Goal: Transaction & Acquisition: Purchase product/service

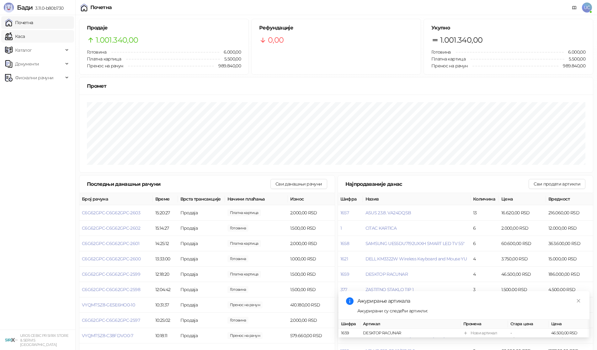
click at [25, 32] on link "Каса" at bounding box center [15, 36] width 20 height 13
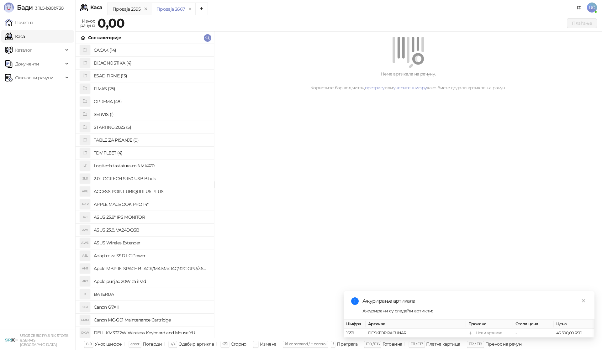
click at [109, 101] on h4 "OPREMA (48)" at bounding box center [151, 102] width 115 height 10
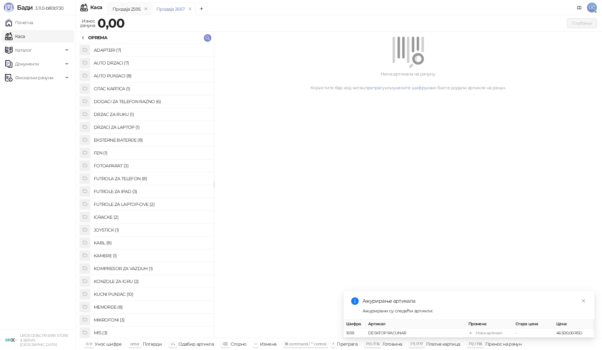
click at [105, 244] on h4 "KABL (8)" at bounding box center [151, 243] width 115 height 10
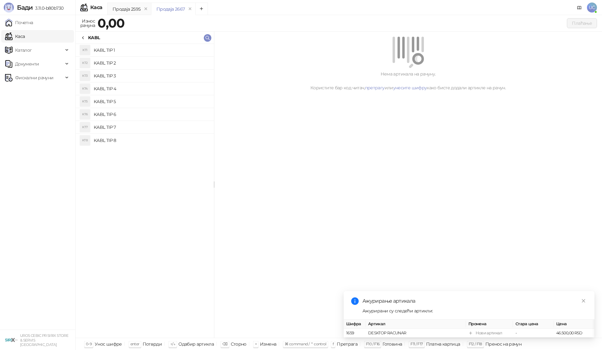
click at [115, 76] on h4 "KABL TIP 3" at bounding box center [151, 76] width 115 height 10
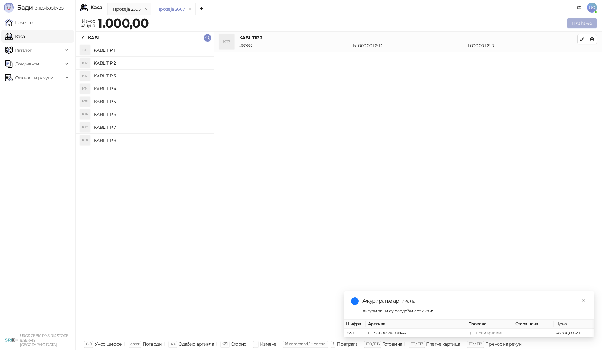
click at [578, 23] on button "Плаћање" at bounding box center [582, 23] width 30 height 10
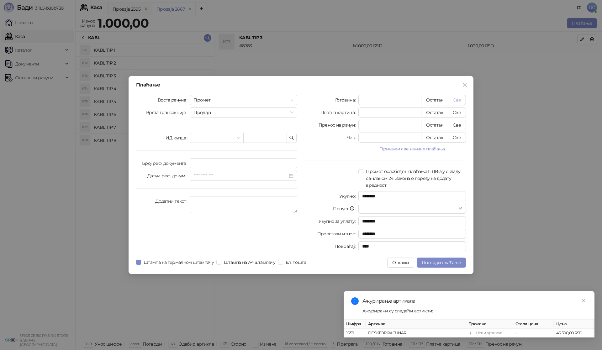
click at [461, 101] on button "Све" at bounding box center [457, 100] width 18 height 10
type input "****"
click at [424, 264] on span "Потврди плаћање" at bounding box center [441, 263] width 39 height 6
